Goal: Information Seeking & Learning: Check status

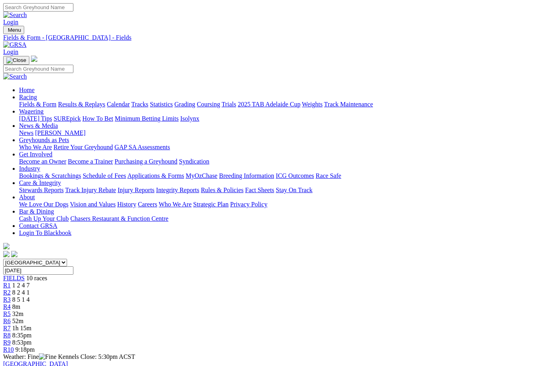
click at [105, 101] on link "Results & Replays" at bounding box center [81, 104] width 47 height 7
